Goal: Find specific page/section: Find specific page/section

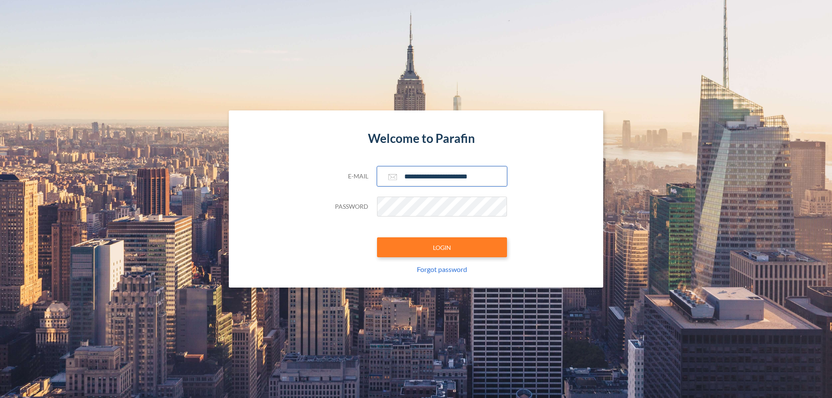
type input "**********"
click at [442, 248] on button "LOGIN" at bounding box center [442, 248] width 130 height 20
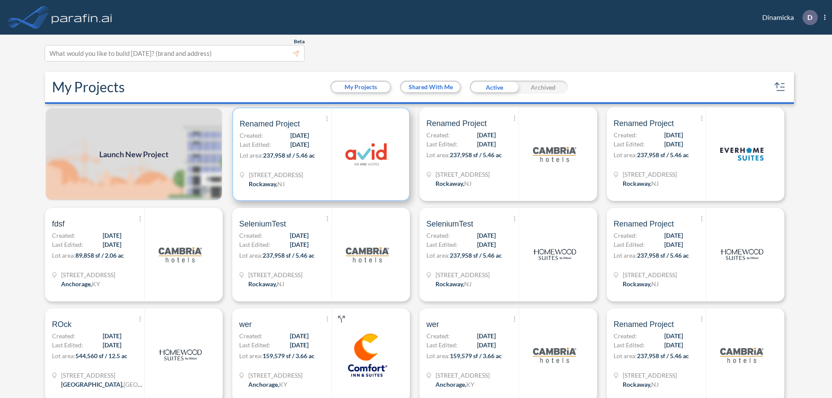
scroll to position [2, 0]
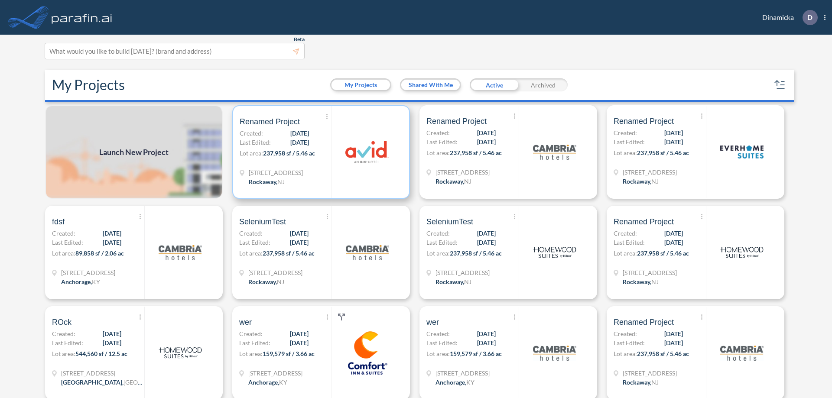
click at [319, 152] on p "Lot area: 237,958 sf / 5.46 ac" at bounding box center [286, 155] width 92 height 13
